Goal: Task Accomplishment & Management: Complete application form

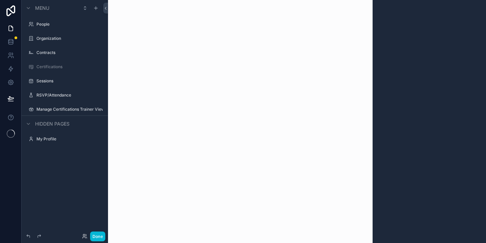
scroll to position [3, 0]
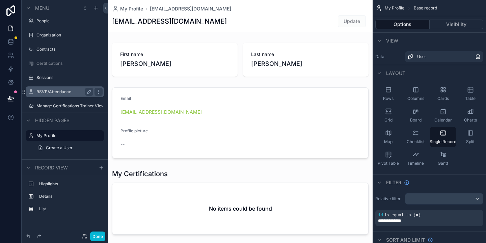
click at [51, 90] on label "RSVP/Attendance" at bounding box center [63, 91] width 54 height 5
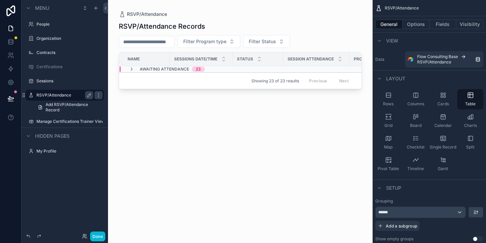
click at [59, 96] on label "RSVP/Attendance" at bounding box center [63, 95] width 54 height 5
click at [46, 121] on label "Manage Certifications Trainer View" at bounding box center [64, 121] width 57 height 5
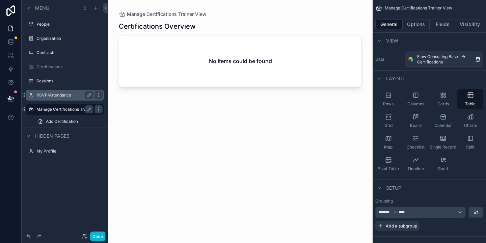
click at [51, 93] on label "RSVP/Attendance" at bounding box center [63, 95] width 54 height 5
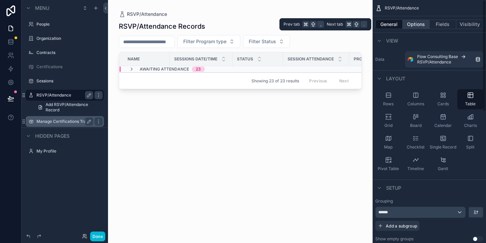
click at [418, 22] on button "Options" at bounding box center [416, 24] width 27 height 9
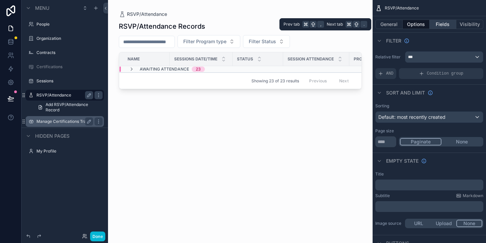
click at [437, 22] on button "Fields" at bounding box center [443, 24] width 27 height 9
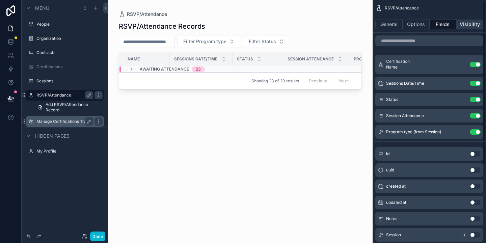
click at [465, 24] on button "Visibility" at bounding box center [469, 24] width 27 height 9
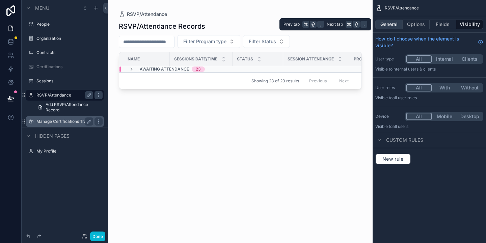
click at [394, 22] on button "General" at bounding box center [388, 24] width 27 height 9
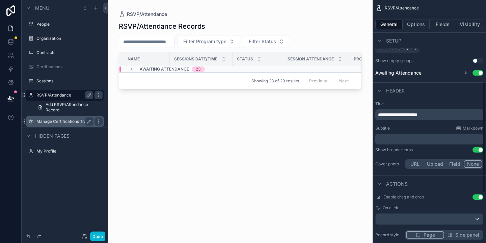
scroll to position [177, 0]
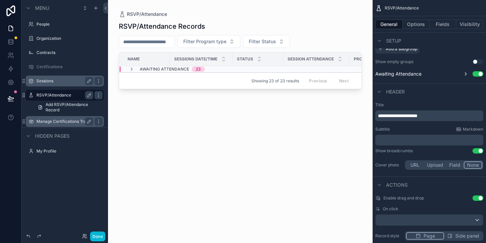
click at [38, 82] on label "Sessions" at bounding box center [63, 80] width 54 height 5
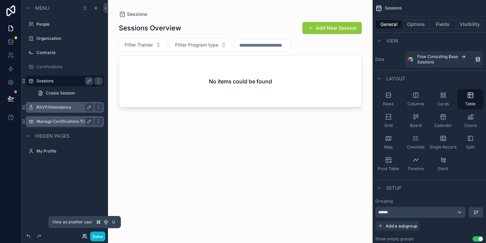
click at [83, 235] on icon at bounding box center [84, 235] width 2 height 2
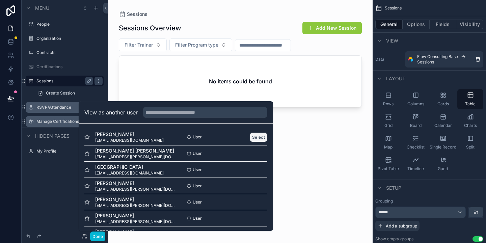
click at [257, 136] on button "Select" at bounding box center [259, 137] width 18 height 10
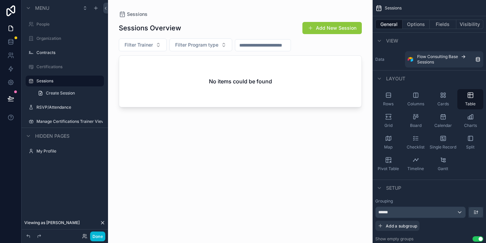
click at [331, 25] on div "scrollable content" at bounding box center [240, 117] width 265 height 235
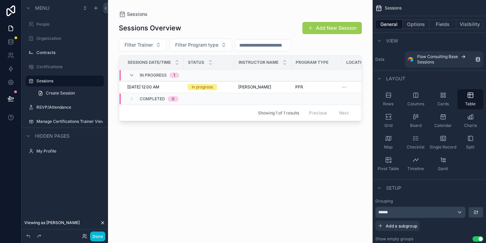
click at [339, 23] on button "Add New Session" at bounding box center [331, 28] width 59 height 12
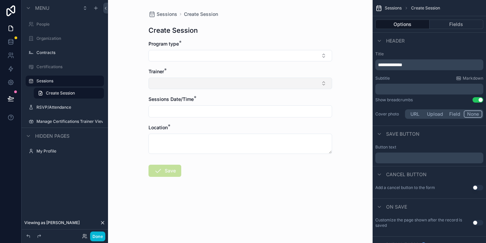
click at [244, 84] on button "Select Button" at bounding box center [241, 83] width 184 height 11
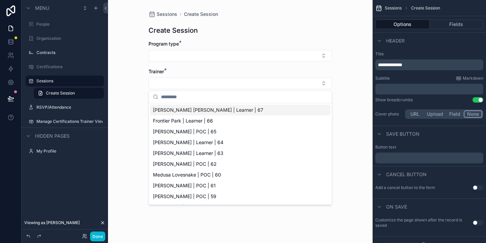
click at [348, 81] on div "Sessions Create Session Create Session Program type * Trainer * Sessions Date/T…" at bounding box center [240, 121] width 265 height 243
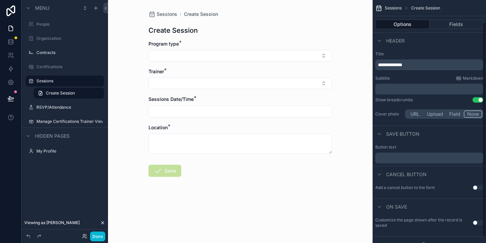
scroll to position [31, 0]
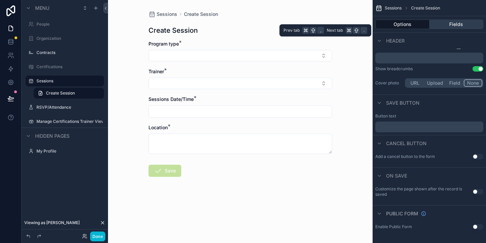
click at [456, 22] on button "Fields" at bounding box center [457, 24] width 54 height 9
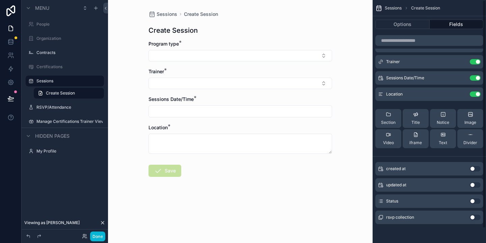
scroll to position [0, 0]
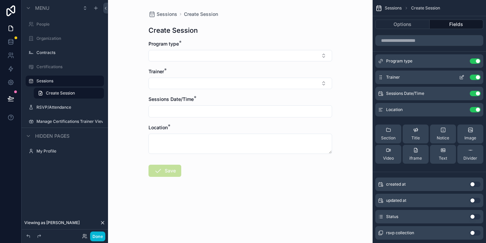
click at [462, 79] on icon "scrollable content" at bounding box center [461, 77] width 3 height 3
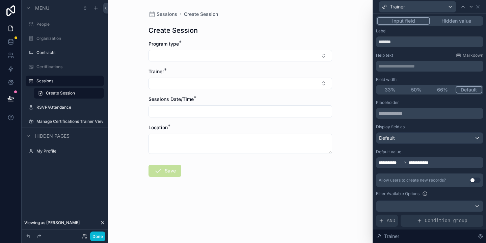
click at [441, 165] on div "**********" at bounding box center [429, 162] width 107 height 11
click at [416, 164] on span "**********" at bounding box center [422, 162] width 26 height 5
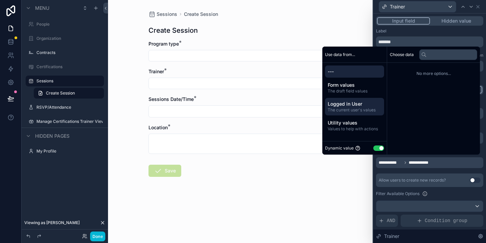
click at [341, 104] on span "Logged in User" at bounding box center [355, 104] width 54 height 7
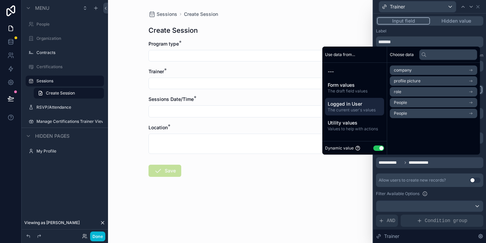
click at [402, 103] on span "People" at bounding box center [400, 102] width 13 height 5
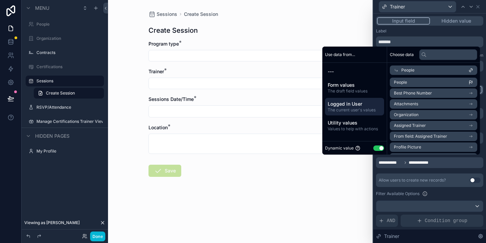
click at [408, 126] on span "Assigned Trainer" at bounding box center [410, 125] width 32 height 5
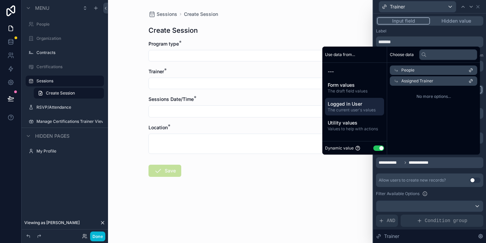
click at [450, 178] on div "Allow users to create new records? Use setting" at bounding box center [429, 181] width 107 height 14
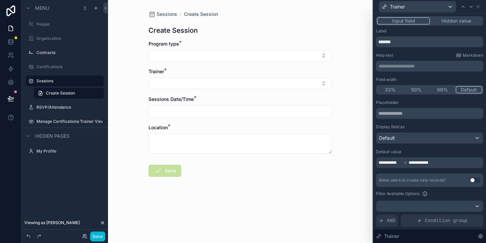
click at [389, 162] on span "**********" at bounding box center [390, 162] width 23 height 5
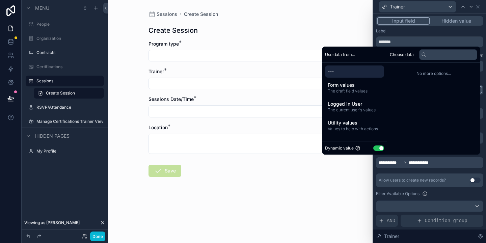
click at [376, 149] on button "Use setting" at bounding box center [378, 148] width 11 height 5
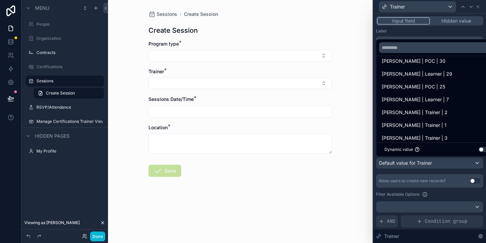
scroll to position [360, 0]
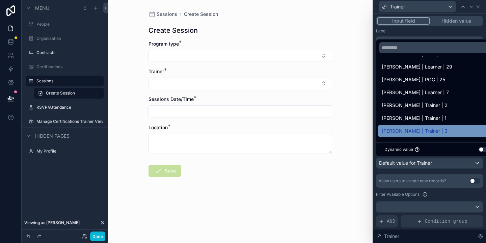
click at [407, 132] on span "[PERSON_NAME] | Trainer | 3" at bounding box center [415, 131] width 66 height 8
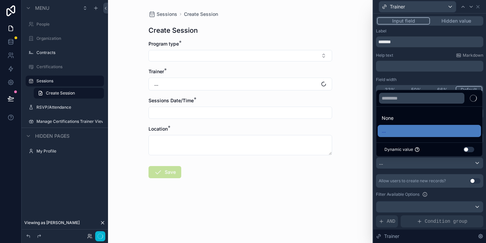
scroll to position [0, 0]
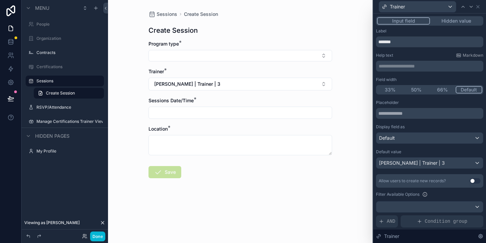
click at [483, 157] on div "**********" at bounding box center [429, 173] width 113 height 319
click at [477, 164] on div "[PERSON_NAME] | Trainer | 3" at bounding box center [429, 163] width 107 height 11
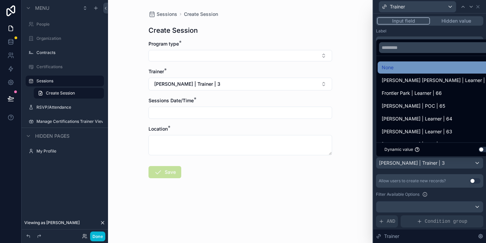
click at [397, 65] on div "None" at bounding box center [437, 67] width 110 height 8
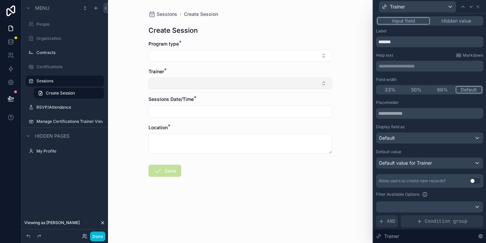
click at [274, 87] on button "Select Button" at bounding box center [241, 83] width 184 height 11
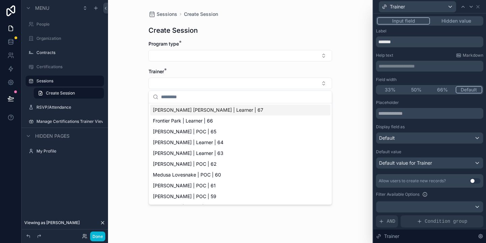
click at [353, 97] on div "Sessions Create Session Create Session Program type * Trainer * Sessions Date/T…" at bounding box center [240, 121] width 265 height 243
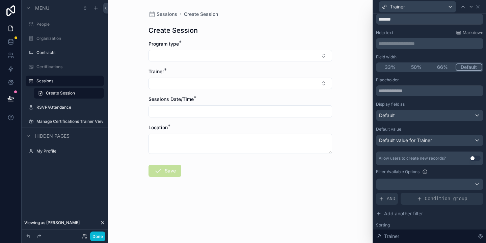
scroll to position [24, 0]
click at [442, 141] on div "Default value for Trainer" at bounding box center [429, 139] width 107 height 11
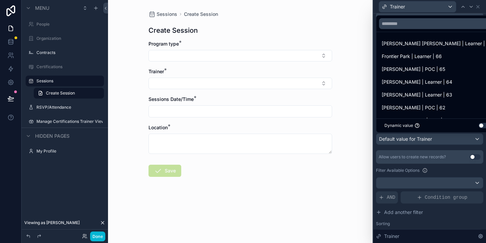
click at [479, 126] on button "Use setting" at bounding box center [484, 125] width 11 height 5
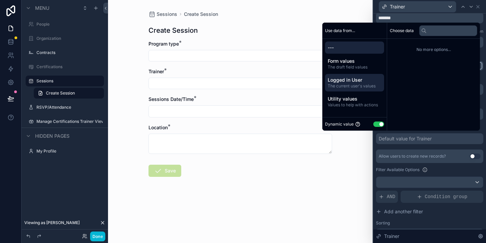
click at [351, 84] on span "The current user's values" at bounding box center [355, 85] width 54 height 5
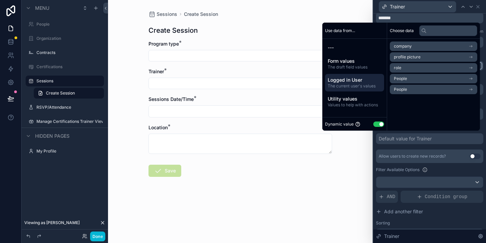
click at [422, 80] on li "People" at bounding box center [433, 78] width 87 height 9
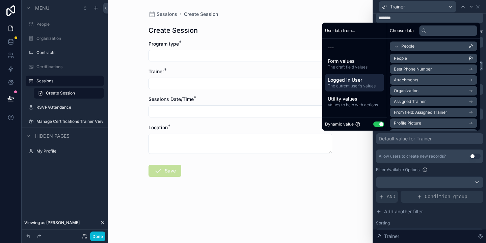
click at [419, 101] on span "Assigned Trainer" at bounding box center [410, 101] width 32 height 5
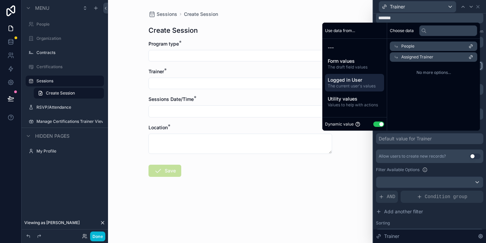
click at [484, 144] on div "**********" at bounding box center [429, 149] width 113 height 318
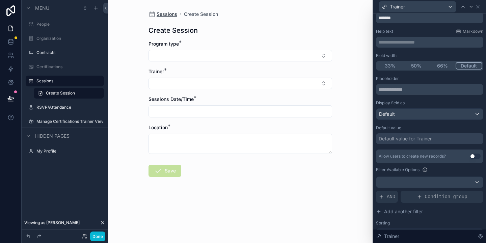
click at [171, 14] on span "Sessions" at bounding box center [167, 14] width 21 height 7
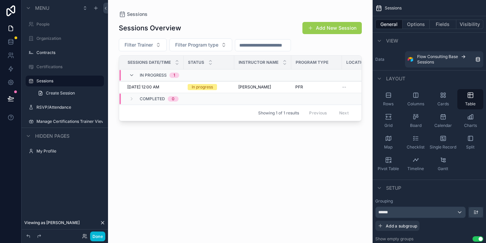
click at [329, 27] on button "Add New Session" at bounding box center [331, 28] width 59 height 12
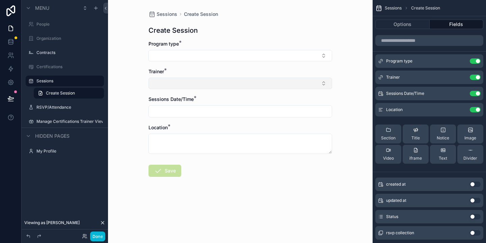
click at [211, 86] on button "Select Button" at bounding box center [241, 83] width 184 height 11
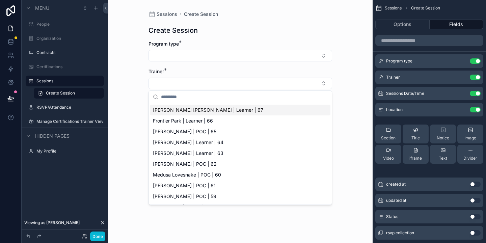
click at [352, 70] on div "Sessions Create Session Create Session Program type * Trainer * Sessions Date/T…" at bounding box center [240, 121] width 265 height 243
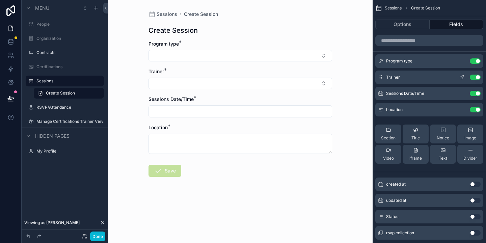
click at [459, 78] on icon "scrollable content" at bounding box center [461, 77] width 5 height 5
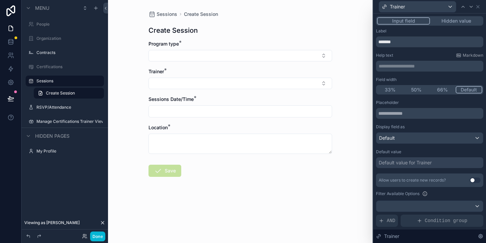
click at [463, 160] on div "Default value for Trainer" at bounding box center [429, 162] width 107 height 11
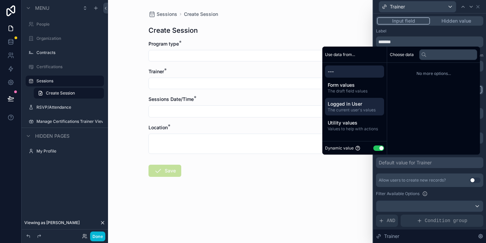
click at [346, 104] on span "Logged in User" at bounding box center [355, 104] width 54 height 7
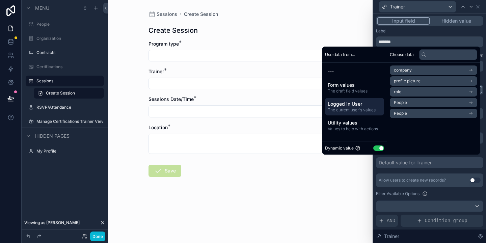
click at [423, 104] on li "People" at bounding box center [433, 102] width 87 height 9
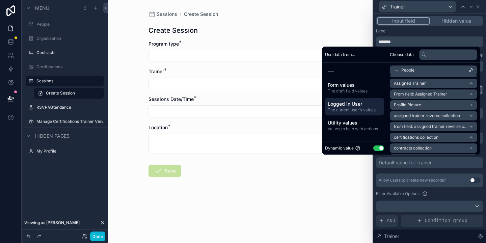
scroll to position [43, 0]
click at [429, 93] on span "From field: Assigned Trainer" at bounding box center [420, 92] width 53 height 5
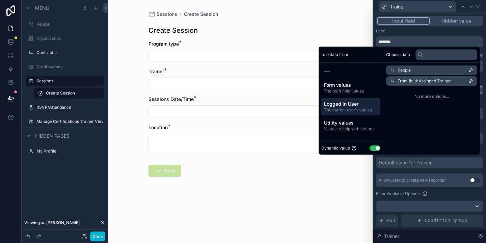
scroll to position [0, 0]
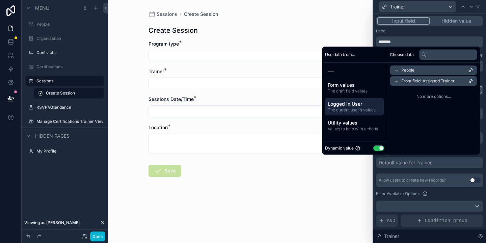
click at [420, 81] on span "From field: Assigned Trainer" at bounding box center [427, 80] width 53 height 5
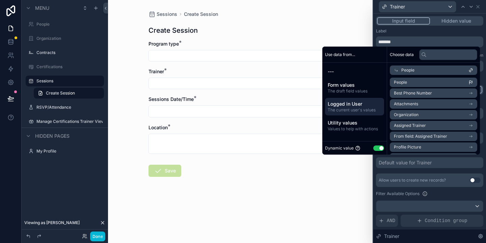
click at [413, 133] on li "From field: Assigned Trainer" at bounding box center [433, 136] width 87 height 9
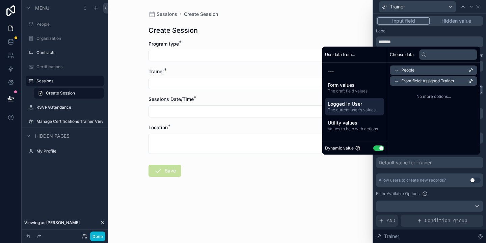
click at [364, 170] on div "Sessions Create Session Create Session Program type * Trainer * Sessions Date/T…" at bounding box center [240, 121] width 265 height 243
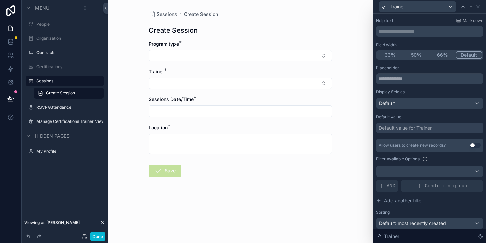
scroll to position [35, 0]
click at [479, 235] on icon at bounding box center [480, 236] width 5 height 5
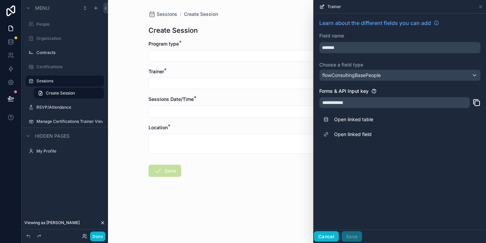
click at [325, 237] on button "Cancel" at bounding box center [326, 236] width 25 height 11
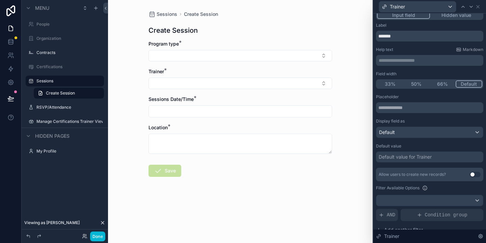
scroll to position [4, 0]
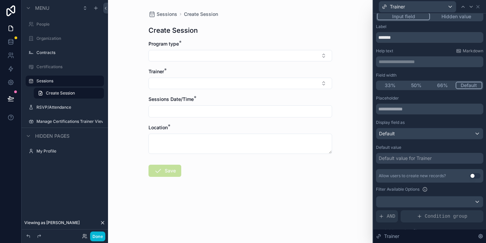
click at [425, 159] on div "Default value for Trainer" at bounding box center [405, 158] width 53 height 7
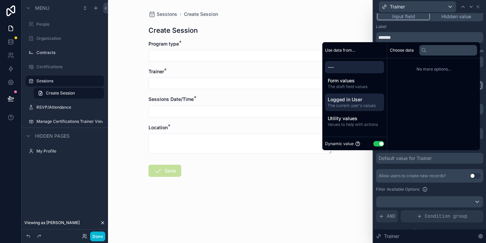
click at [352, 105] on span "The current user's values" at bounding box center [355, 105] width 54 height 5
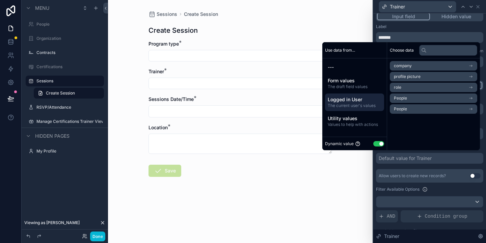
click at [421, 101] on li "People" at bounding box center [433, 98] width 87 height 9
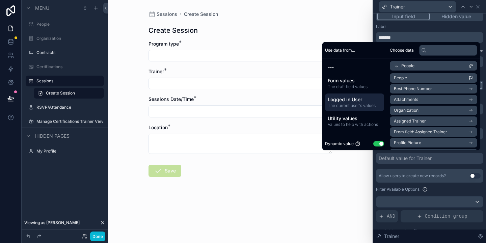
click at [412, 122] on span "Assigned Trainer" at bounding box center [410, 120] width 32 height 5
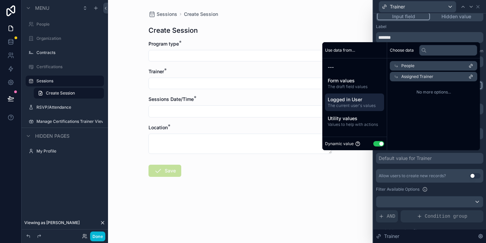
click at [363, 104] on span "The current user's values" at bounding box center [355, 105] width 54 height 5
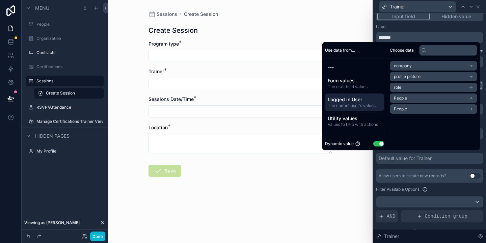
click at [352, 174] on div "Sessions Create Session Create Session Program type * Trainer * Sessions Date/T…" at bounding box center [240, 121] width 265 height 243
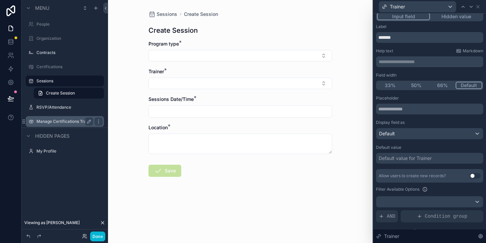
click at [63, 123] on label "Manage Certifications Trainer View" at bounding box center [64, 121] width 57 height 5
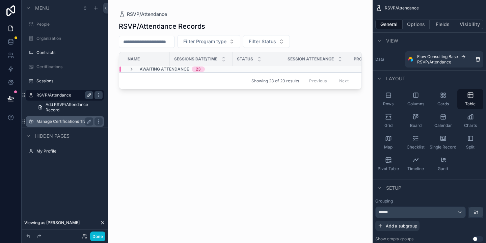
click at [90, 95] on icon "scrollable content" at bounding box center [88, 95] width 3 height 3
click at [87, 104] on span "Add RSVP/Attendance Record" at bounding box center [73, 107] width 54 height 11
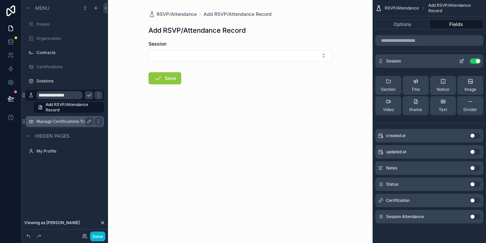
click at [479, 62] on button "Use setting" at bounding box center [475, 60] width 11 height 5
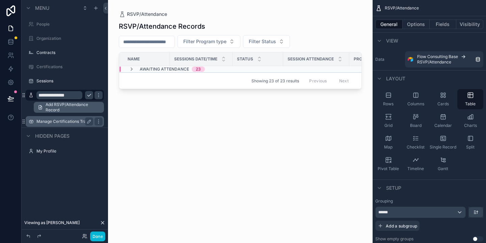
click at [53, 109] on span "Add RSVP/Attendance Record" at bounding box center [73, 107] width 54 height 11
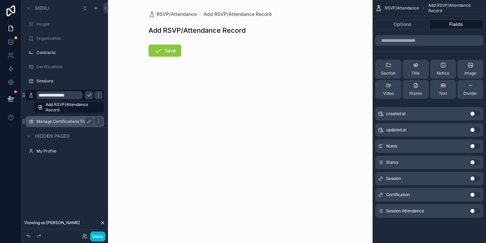
click at [396, 7] on span "RSVP/Attendance" at bounding box center [402, 7] width 34 height 5
click at [44, 98] on input "**********" at bounding box center [59, 95] width 46 height 8
click at [28, 109] on div "Add RSVP/Attendance Record" at bounding box center [65, 107] width 86 height 12
click at [49, 125] on div "Manage Certifications Trainer View" at bounding box center [64, 121] width 57 height 8
click at [90, 94] on icon "scrollable content" at bounding box center [88, 95] width 3 height 2
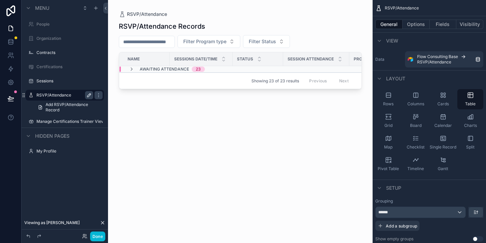
click at [59, 95] on label "RSVP/Attendance" at bounding box center [63, 95] width 54 height 5
click at [131, 68] on icon "scrollable content" at bounding box center [131, 69] width 5 height 5
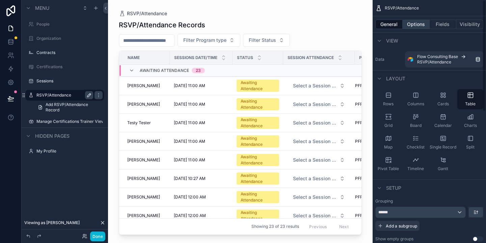
click at [416, 25] on button "Options" at bounding box center [416, 24] width 27 height 9
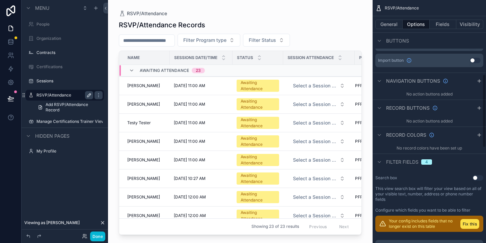
scroll to position [248, 0]
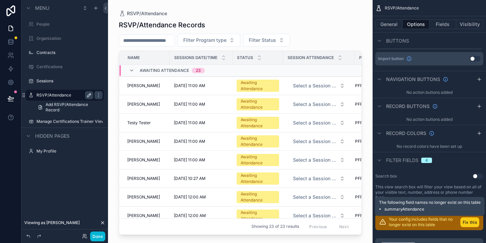
click at [472, 224] on button "Fix this" at bounding box center [469, 222] width 19 height 10
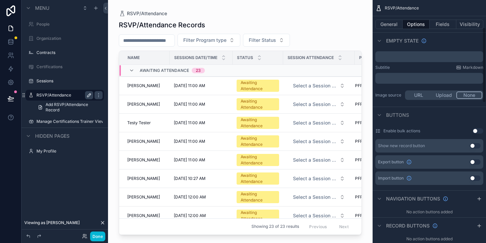
scroll to position [0, 0]
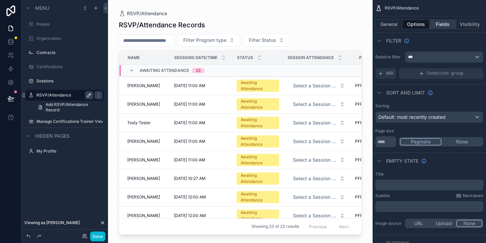
click at [436, 26] on button "Fields" at bounding box center [443, 24] width 27 height 9
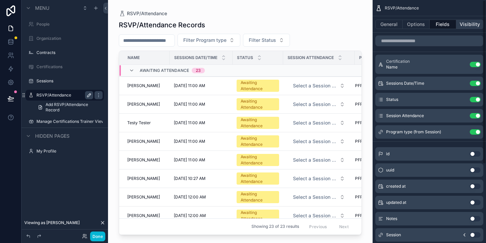
click at [477, 25] on button "Visibility" at bounding box center [469, 24] width 27 height 9
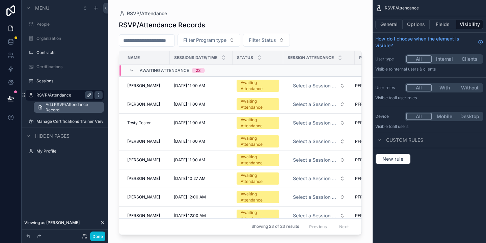
click at [76, 105] on span "Add RSVP/Attendance Record" at bounding box center [73, 107] width 54 height 11
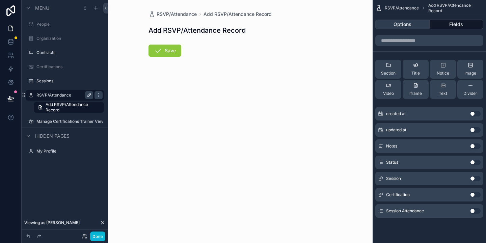
click at [417, 27] on button "Options" at bounding box center [402, 24] width 54 height 9
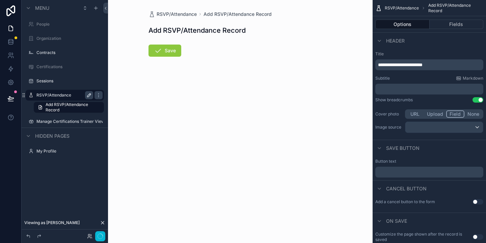
click at [454, 115] on button "Field" at bounding box center [455, 113] width 19 height 7
click at [473, 115] on button "None" at bounding box center [474, 113] width 18 height 7
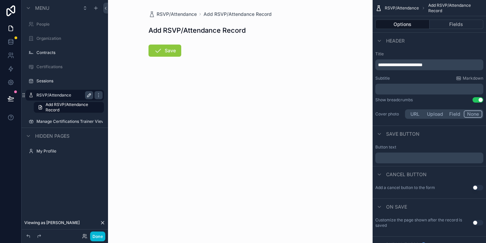
click at [429, 116] on button "Upload" at bounding box center [435, 113] width 22 height 7
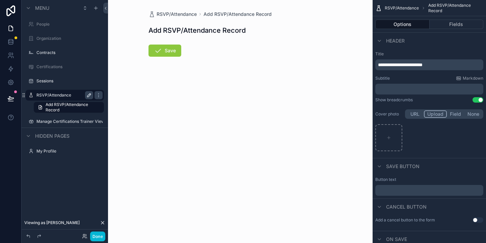
click at [412, 114] on button "URL" at bounding box center [415, 113] width 18 height 7
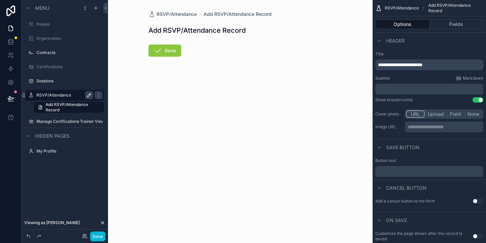
click at [475, 116] on button "None" at bounding box center [474, 113] width 18 height 7
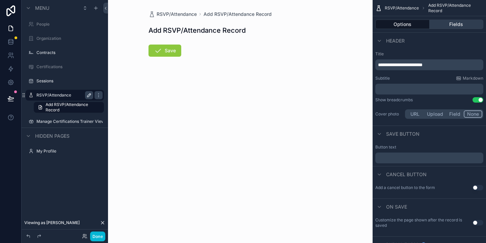
click at [460, 24] on button "Fields" at bounding box center [457, 24] width 54 height 9
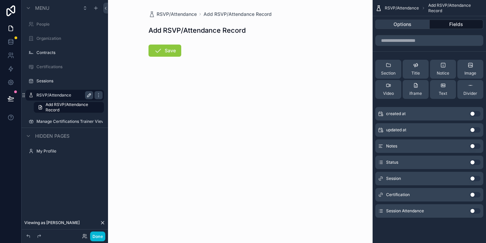
click at [411, 24] on button "Options" at bounding box center [402, 24] width 54 height 9
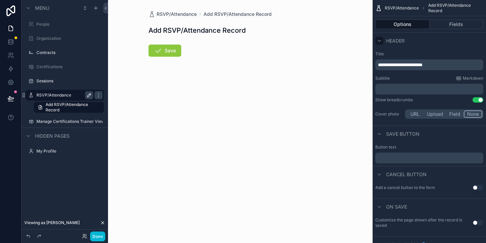
click at [379, 41] on icon "scrollable content" at bounding box center [379, 40] width 5 height 5
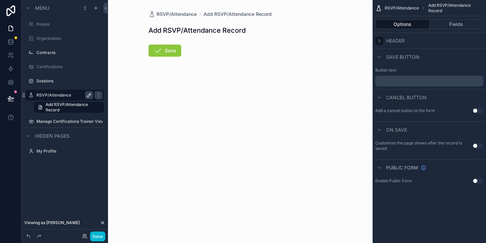
click at [379, 41] on icon "scrollable content" at bounding box center [379, 40] width 5 height 5
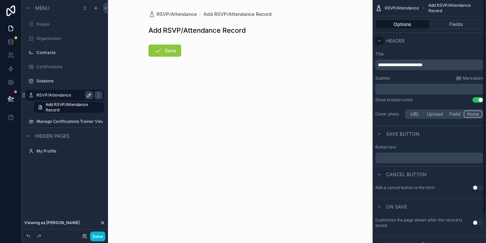
click at [406, 9] on span "RSVP/Attendance" at bounding box center [402, 7] width 34 height 5
click at [405, 8] on span "RSVP/Attendance" at bounding box center [402, 7] width 34 height 5
click at [98, 96] on icon "scrollable content" at bounding box center [98, 95] width 5 height 5
click at [181, 144] on div "RSVP/Attendance Add RSVP/Attendance Record Add RSVP/Attendance Record Save" at bounding box center [240, 121] width 265 height 243
click at [40, 109] on icon "scrollable content" at bounding box center [40, 107] width 5 height 5
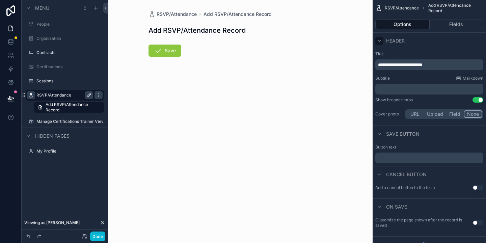
click at [28, 95] on div "scrollable content" at bounding box center [31, 95] width 8 height 8
click at [175, 132] on div "RSVP/Attendance Add RSVP/Attendance Record Add RSVP/Attendance Record Save" at bounding box center [240, 121] width 265 height 243
click at [31, 94] on icon "scrollable content" at bounding box center [30, 95] width 5 height 5
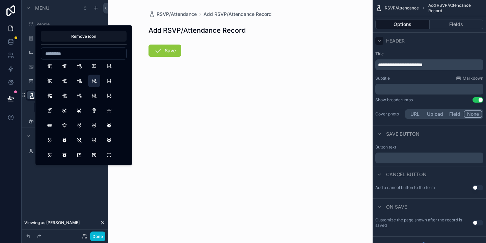
scroll to position [123, 0]
click at [81, 123] on button "Alarm" at bounding box center [79, 124] width 12 height 12
click at [163, 147] on div "RSVP/Attendance Add RSVP/Attendance Record Add RSVP/Attendance Record Save" at bounding box center [240, 121] width 265 height 243
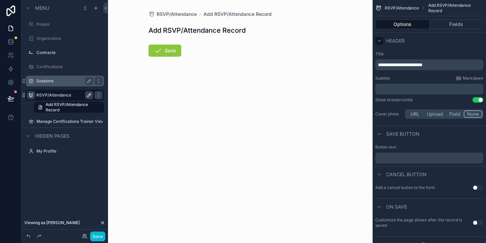
click at [48, 79] on label "Sessions" at bounding box center [63, 80] width 54 height 5
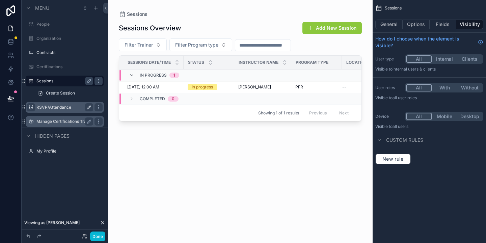
click at [51, 124] on label "Manage Certifications Trainer View" at bounding box center [64, 121] width 57 height 5
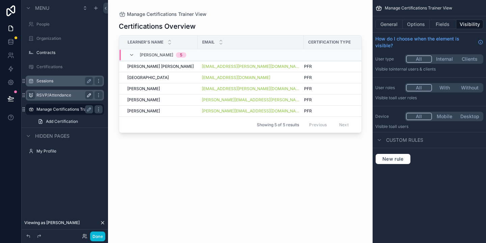
click at [41, 109] on label "Manage Certifications Trainer View" at bounding box center [64, 109] width 57 height 5
click at [49, 120] on span "Add Certification" at bounding box center [62, 121] width 32 height 5
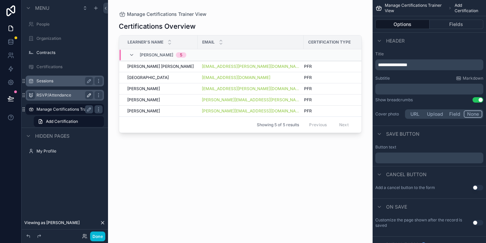
click at [74, 108] on label "Manage Certifications Trainer View" at bounding box center [64, 109] width 57 height 5
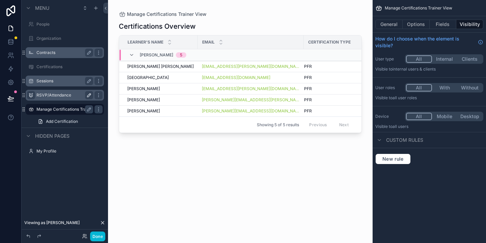
click at [40, 51] on label "Contracts" at bounding box center [63, 52] width 54 height 5
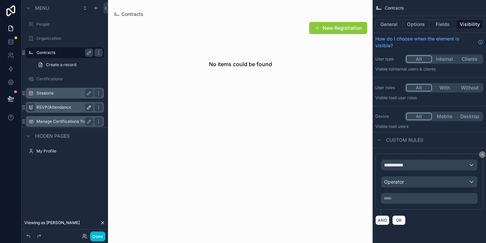
click at [43, 93] on label "Sessions" at bounding box center [63, 92] width 54 height 5
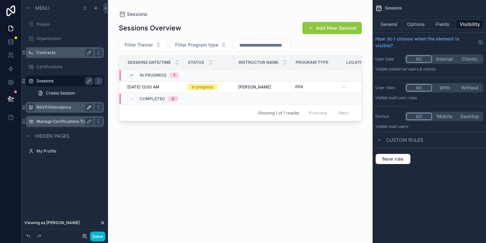
click at [47, 110] on label "RSVP/Attendance" at bounding box center [63, 107] width 54 height 5
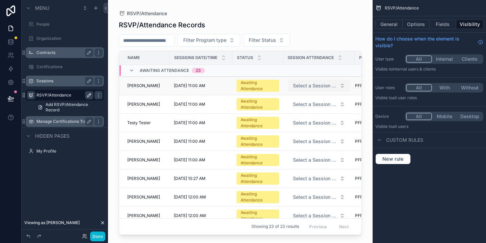
click at [321, 84] on span "Select a Session Attendance" at bounding box center [315, 85] width 44 height 7
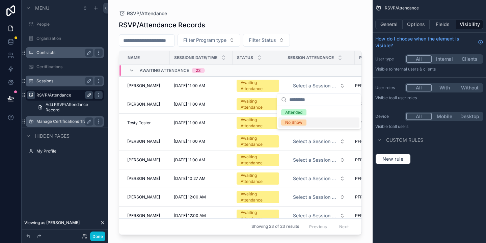
click at [314, 33] on div "RSVP/Attendance Records Filter Program type Filter Status Name Sessions Date/Ti…" at bounding box center [240, 125] width 243 height 219
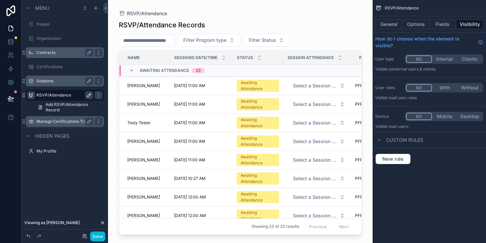
click at [47, 80] on label "Sessions" at bounding box center [63, 80] width 54 height 5
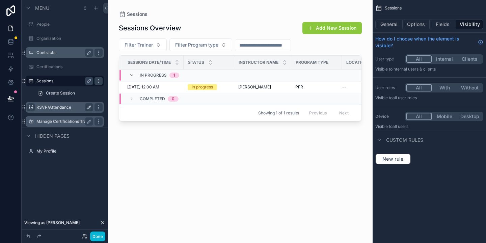
click at [324, 30] on div "scrollable content" at bounding box center [240, 117] width 265 height 235
click at [317, 30] on button "Add New Session" at bounding box center [331, 28] width 59 height 12
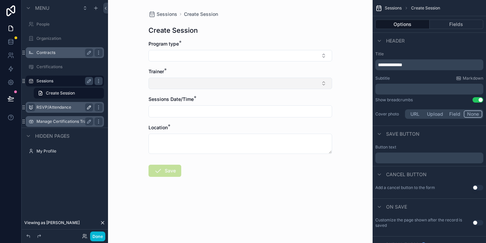
click at [210, 85] on button "Select Button" at bounding box center [241, 83] width 184 height 11
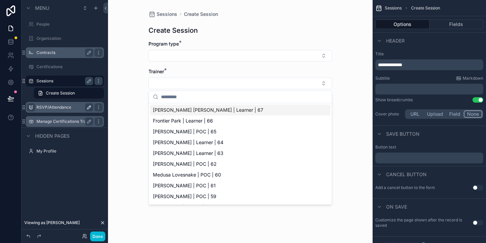
click at [352, 74] on div "Sessions Create Session Create Session Program type * Trainer * Sessions Date/T…" at bounding box center [240, 121] width 265 height 243
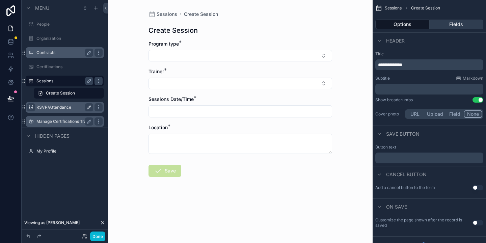
click at [454, 25] on button "Fields" at bounding box center [457, 24] width 54 height 9
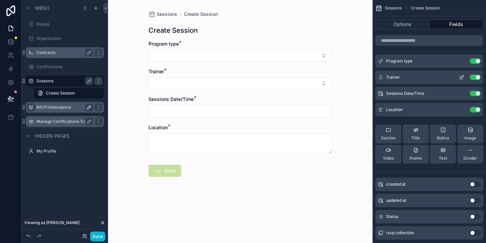
click at [461, 75] on icon "scrollable content" at bounding box center [461, 77] width 5 height 5
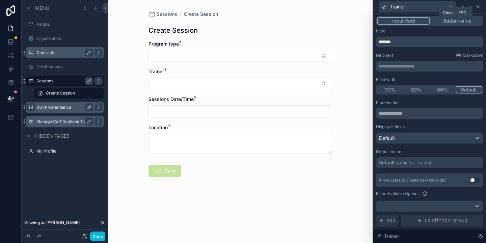
click at [479, 8] on icon at bounding box center [477, 6] width 5 height 5
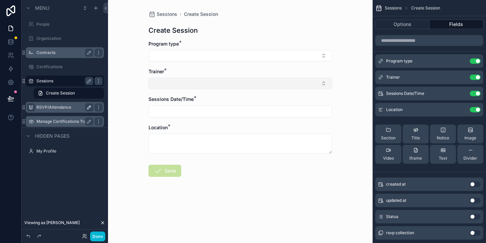
click at [223, 83] on button "Select Button" at bounding box center [241, 83] width 184 height 11
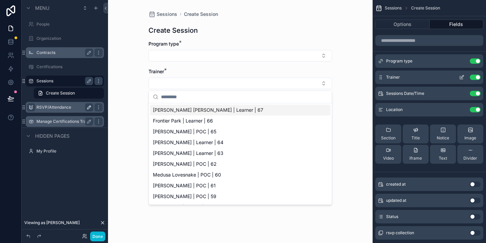
click at [465, 80] on div "Trainer Use setting" at bounding box center [429, 78] width 108 height 14
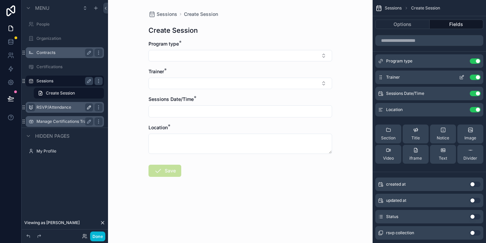
click at [461, 77] on icon "scrollable content" at bounding box center [462, 76] width 3 height 3
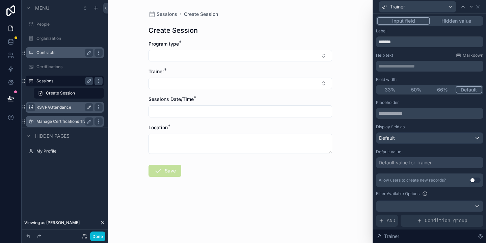
click at [427, 163] on div "Default value for Trainer" at bounding box center [405, 162] width 53 height 7
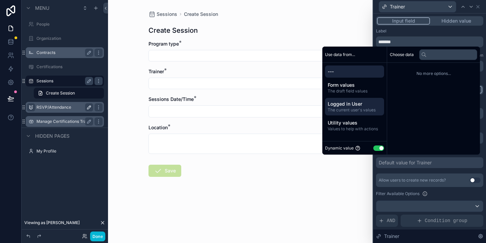
click at [342, 105] on span "Logged in User" at bounding box center [355, 104] width 54 height 7
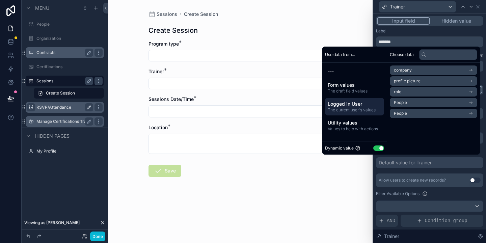
click at [417, 114] on li "People" at bounding box center [433, 113] width 87 height 9
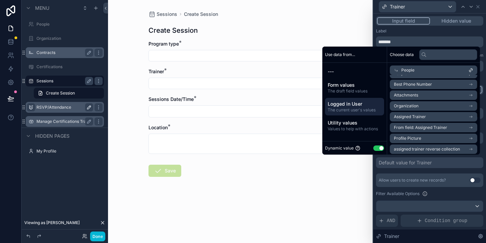
scroll to position [10, 0]
click at [420, 129] on span "From field: Assigned Trainer" at bounding box center [420, 126] width 53 height 5
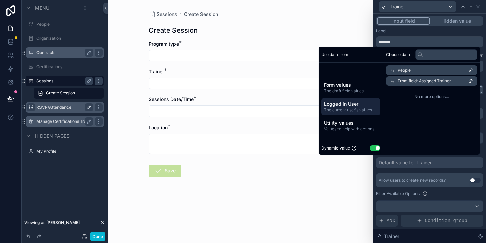
scroll to position [0, 0]
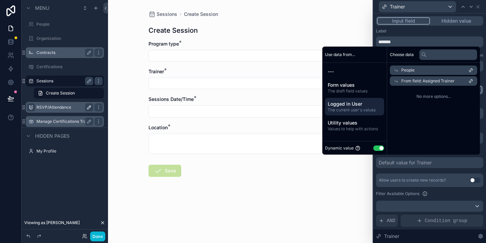
click at [442, 97] on span "No more options..." at bounding box center [433, 96] width 87 height 5
click at [473, 81] on icon at bounding box center [471, 81] width 5 height 5
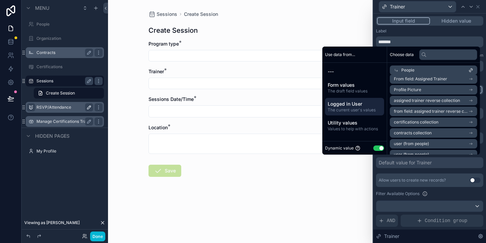
scroll to position [61, 0]
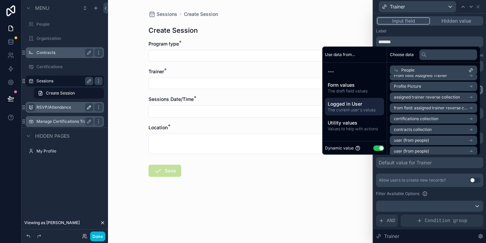
click at [449, 109] on span "from field: assigned trainer reverse collection" at bounding box center [431, 107] width 75 height 5
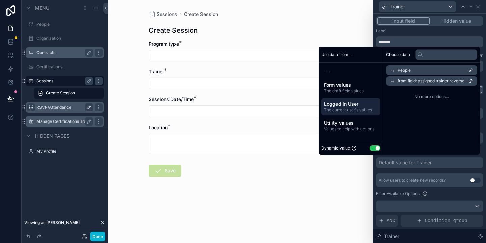
scroll to position [0, 0]
click at [472, 79] on icon at bounding box center [471, 81] width 5 height 5
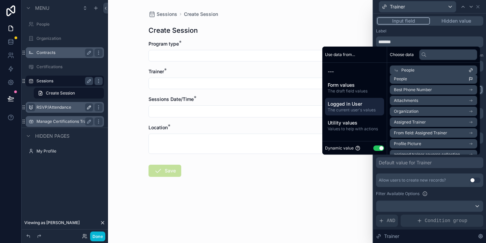
scroll to position [6, 0]
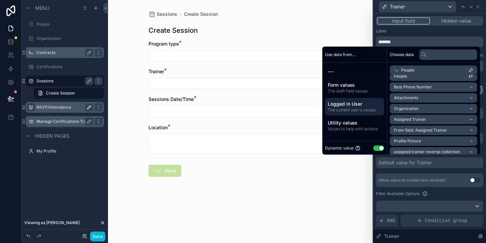
click at [433, 121] on li "Assigned Trainer" at bounding box center [433, 119] width 87 height 9
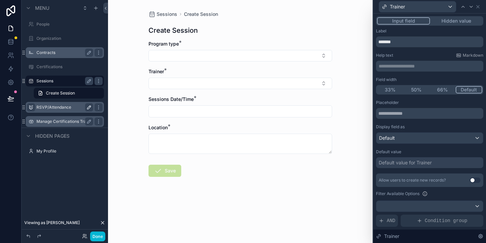
click at [352, 189] on div "Sessions Create Session Create Session Program type * Trainer * Sessions Date/T…" at bounding box center [240, 121] width 265 height 243
click at [50, 106] on label "RSVP/Attendance" at bounding box center [63, 107] width 54 height 5
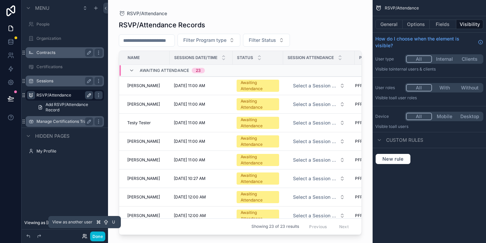
click at [84, 237] on icon at bounding box center [84, 237] width 3 height 1
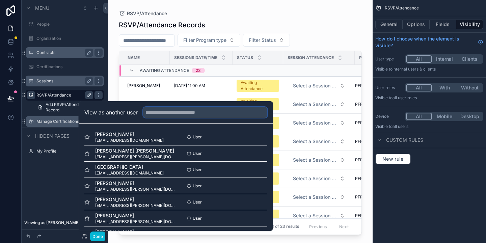
click at [164, 114] on input "text" at bounding box center [205, 112] width 124 height 11
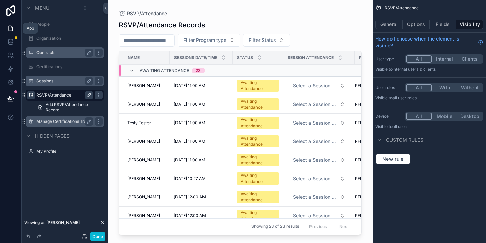
click at [5, 30] on link at bounding box center [10, 29] width 21 height 14
click at [10, 28] on icon at bounding box center [10, 28] width 7 height 7
click at [12, 28] on icon at bounding box center [10, 28] width 7 height 7
click at [10, 28] on icon at bounding box center [10, 28] width 7 height 7
click at [12, 32] on link at bounding box center [10, 29] width 21 height 14
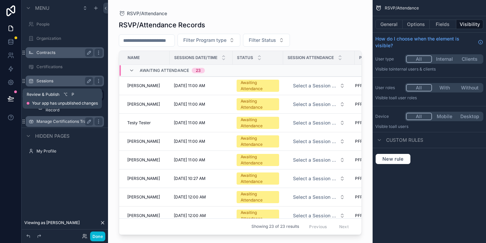
click at [6, 102] on button at bounding box center [10, 98] width 15 height 19
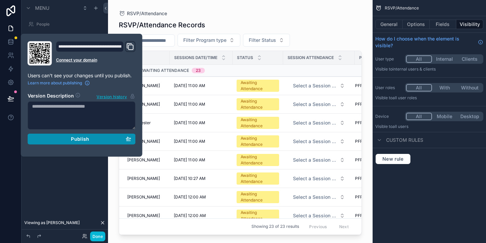
click at [91, 139] on div "Publish" at bounding box center [81, 139] width 99 height 6
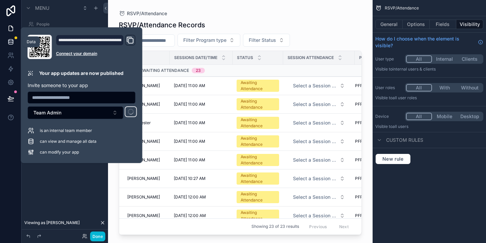
click at [12, 40] on icon at bounding box center [10, 41] width 7 height 7
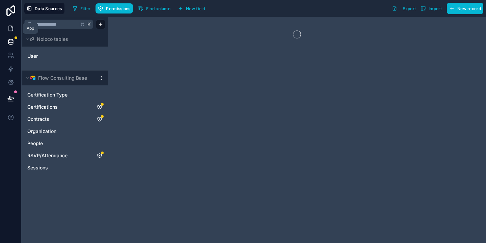
click at [7, 30] on link at bounding box center [10, 29] width 21 height 14
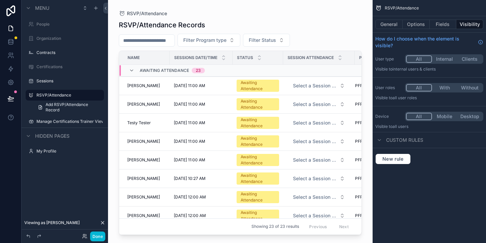
click at [320, 89] on div "scrollable content" at bounding box center [240, 117] width 265 height 235
click at [321, 86] on span "Select a Session Attendance" at bounding box center [315, 85] width 44 height 7
click at [325, 30] on div "RSVP/Attendance Records Filter Program type Filter Status Name Sessions Date/Ti…" at bounding box center [240, 125] width 243 height 219
click at [64, 125] on div "Manage Certifications Trainer View" at bounding box center [64, 121] width 57 height 8
click at [68, 119] on label "Manage Certifications Trainer View" at bounding box center [64, 121] width 57 height 5
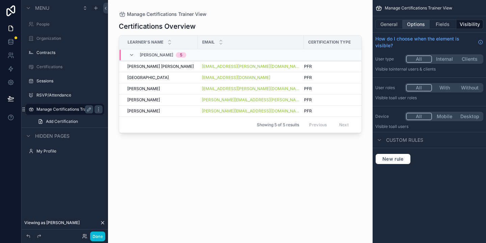
click at [414, 26] on button "Options" at bounding box center [416, 24] width 27 height 9
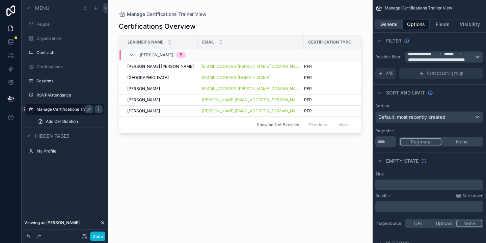
click at [388, 27] on button "General" at bounding box center [388, 24] width 27 height 9
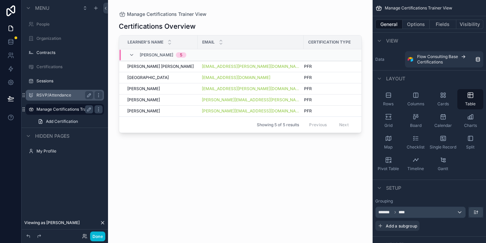
click at [49, 96] on label "RSVP/Attendance" at bounding box center [63, 95] width 54 height 5
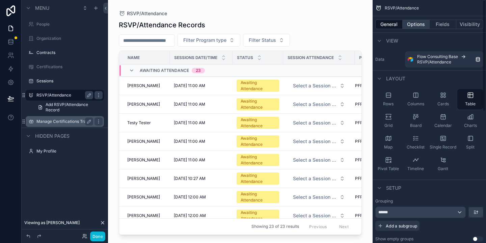
click at [414, 27] on button "Options" at bounding box center [416, 24] width 27 height 9
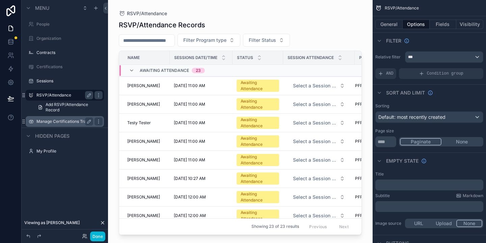
click at [469, 29] on div "General Options Fields Visibility" at bounding box center [429, 24] width 113 height 16
click at [469, 28] on button "Visibility" at bounding box center [469, 24] width 27 height 9
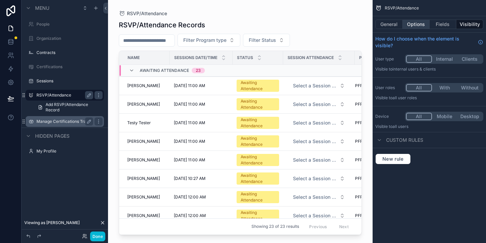
click at [414, 25] on button "Options" at bounding box center [416, 24] width 27 height 9
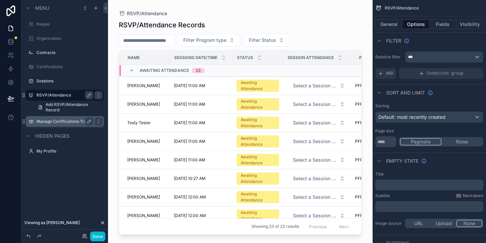
click at [102, 223] on icon at bounding box center [102, 222] width 3 height 3
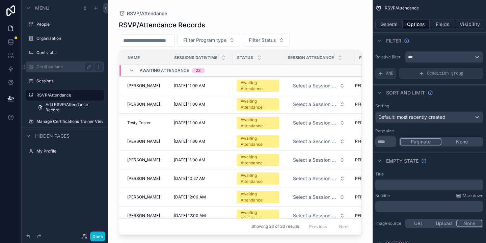
click at [53, 68] on label "Certifications" at bounding box center [63, 66] width 54 height 5
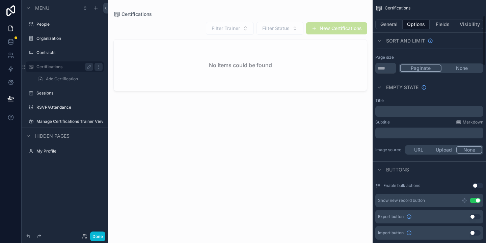
scroll to position [75, 0]
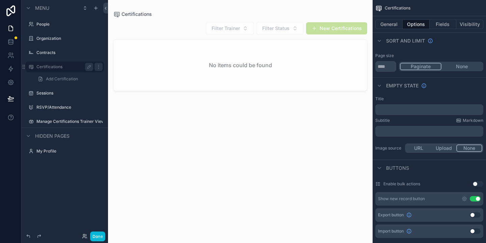
click at [476, 199] on button "Use setting" at bounding box center [475, 198] width 11 height 5
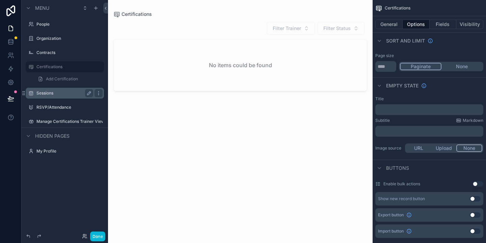
click at [38, 90] on label "Sessions" at bounding box center [63, 92] width 54 height 5
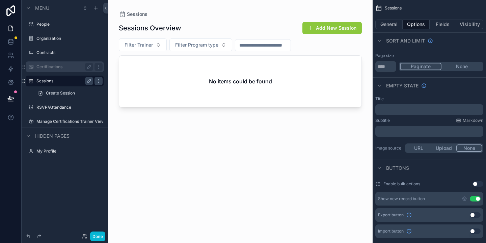
click at [47, 69] on label "Certifications" at bounding box center [63, 66] width 54 height 5
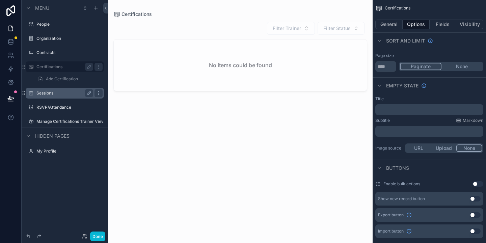
click at [50, 91] on label "Sessions" at bounding box center [63, 92] width 54 height 5
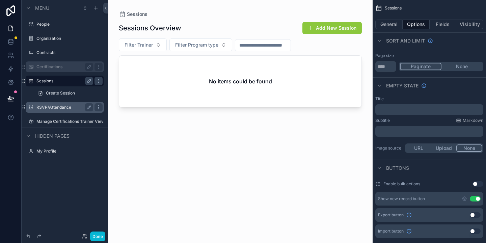
click at [57, 108] on label "RSVP/Attendance" at bounding box center [63, 107] width 54 height 5
